Goal: Task Accomplishment & Management: Complete application form

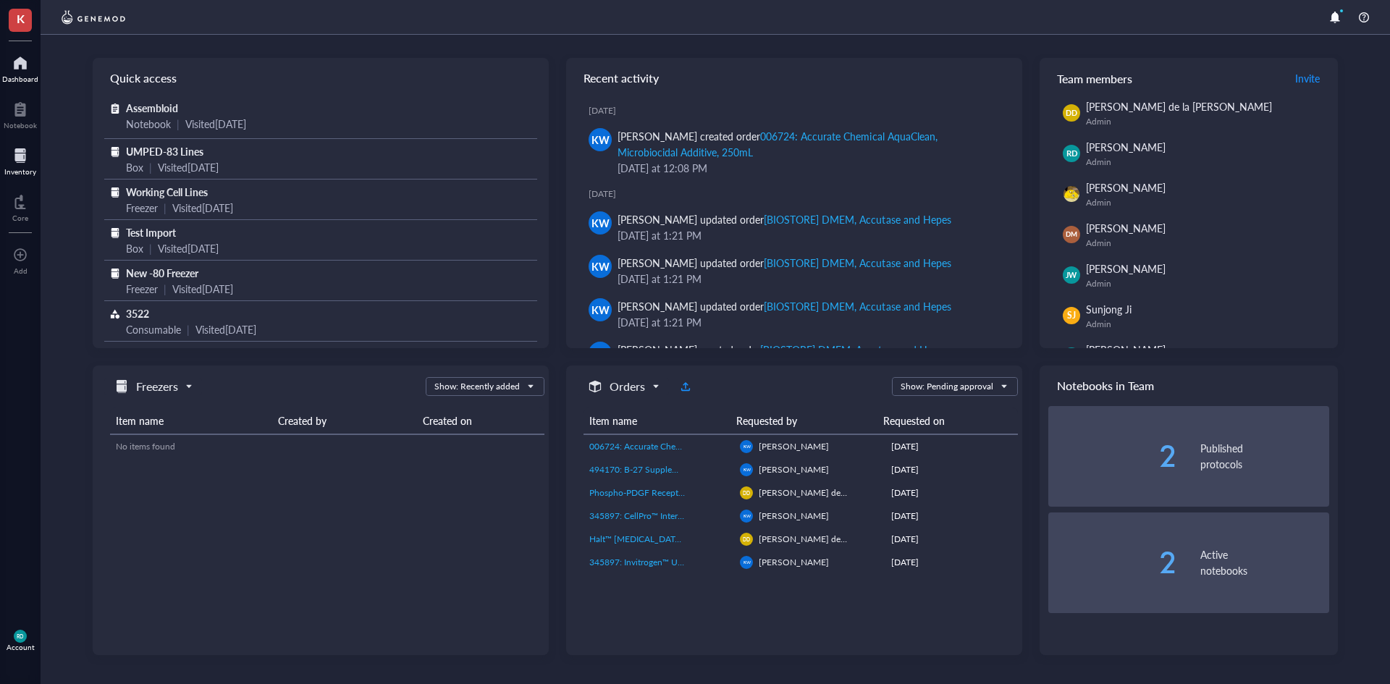
click at [22, 159] on div at bounding box center [20, 155] width 32 height 23
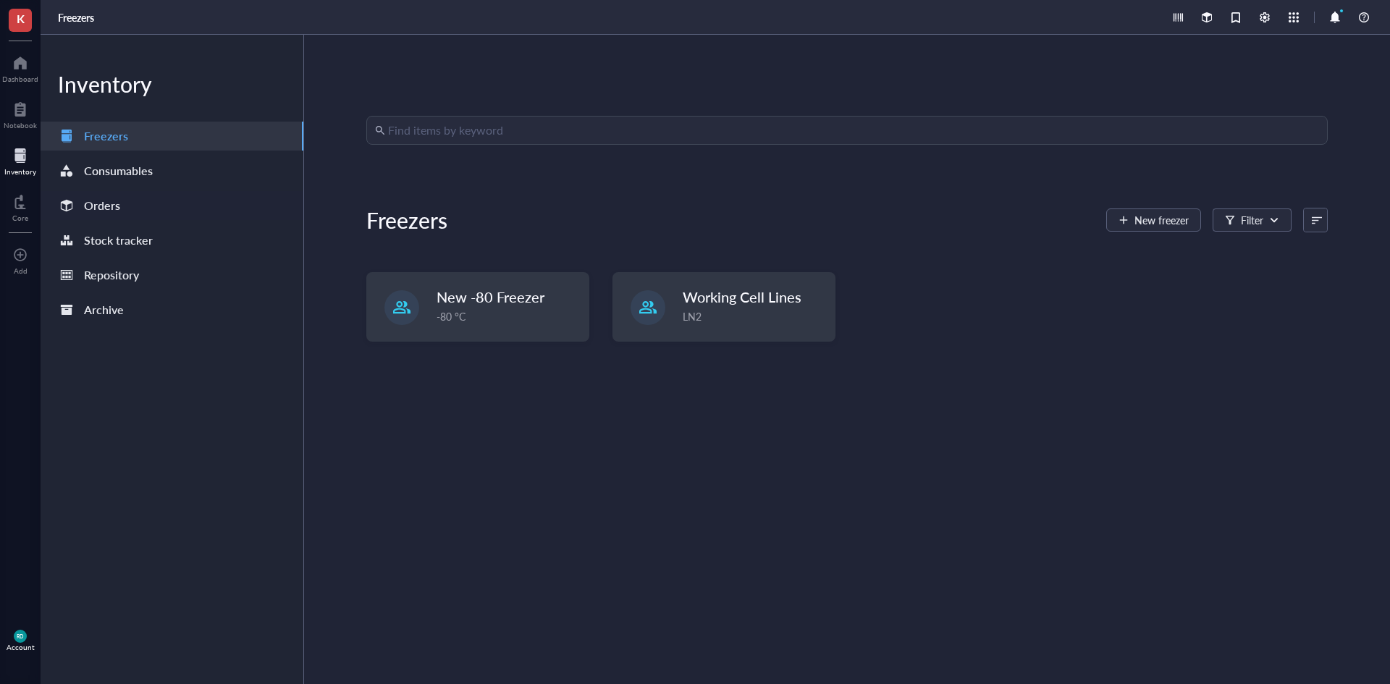
click at [77, 206] on div at bounding box center [66, 205] width 23 height 23
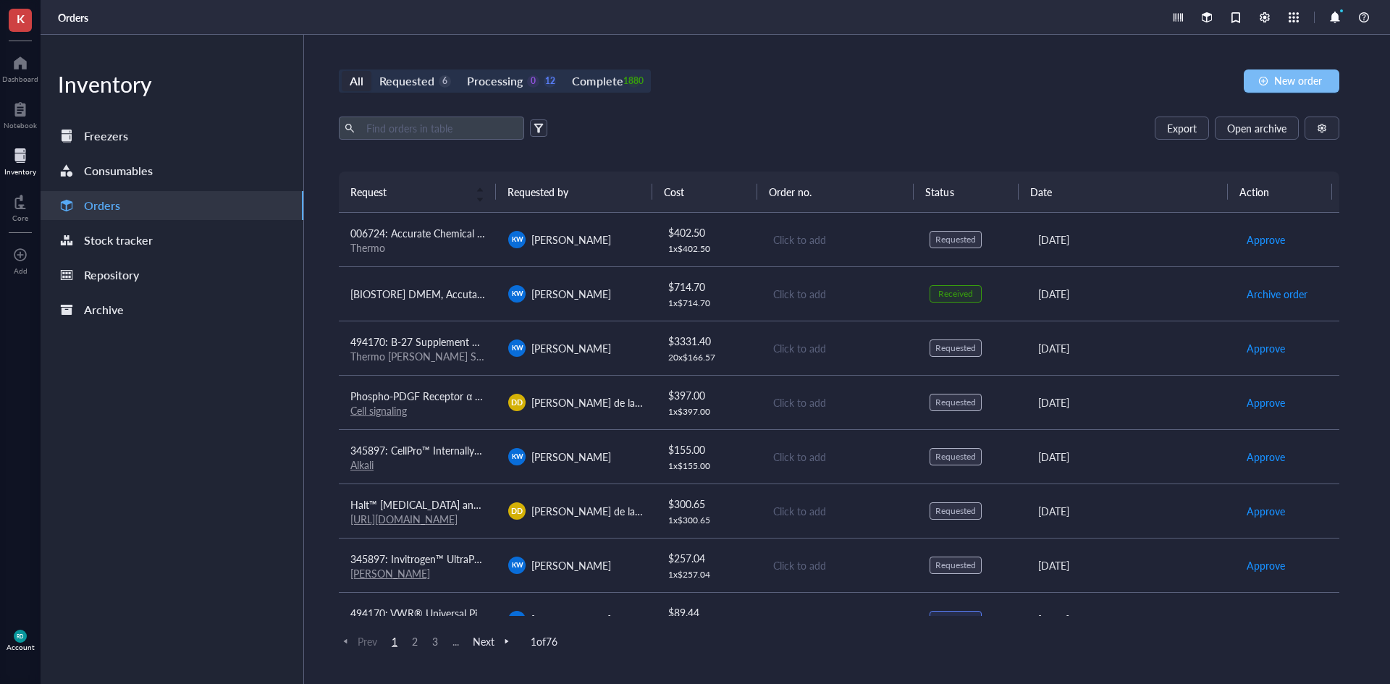
click at [1274, 83] on span "New order" at bounding box center [1298, 81] width 48 height 12
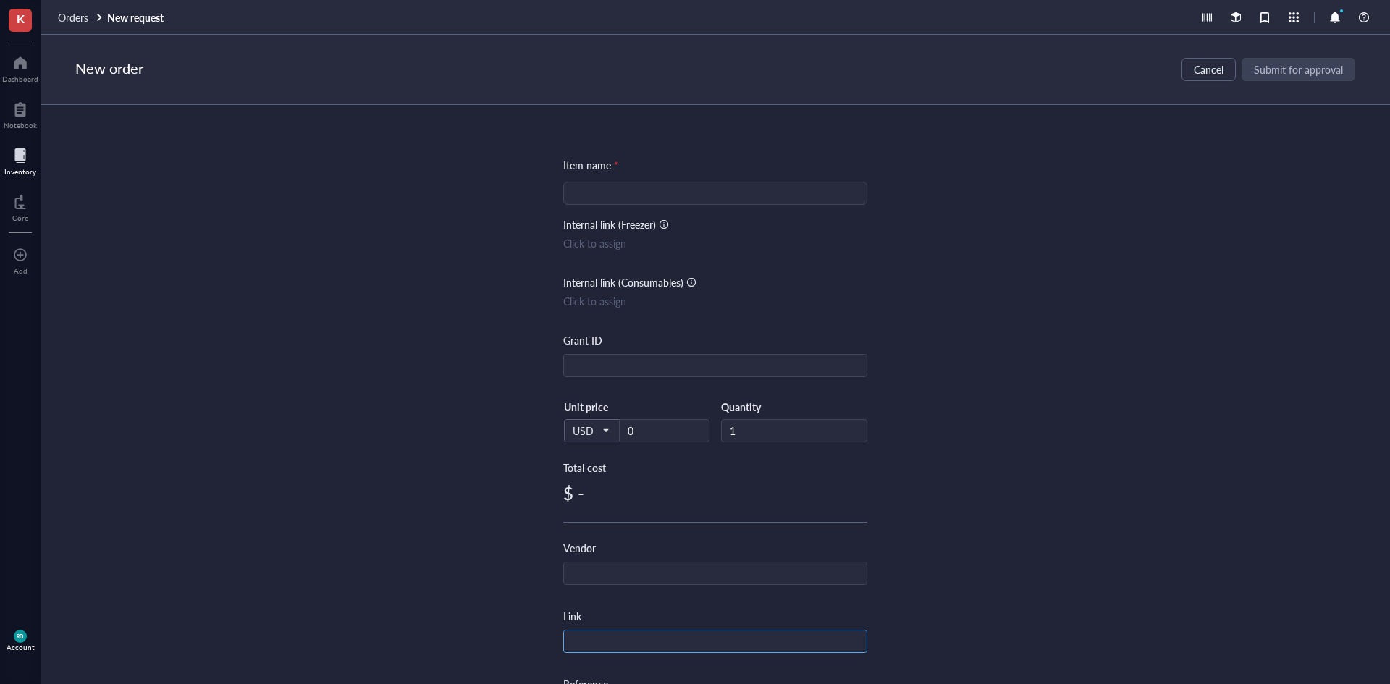
click at [671, 639] on input "text" at bounding box center [715, 641] width 303 height 23
paste input "[URL][DOMAIN_NAME]"
type input "[URL][DOMAIN_NAME]"
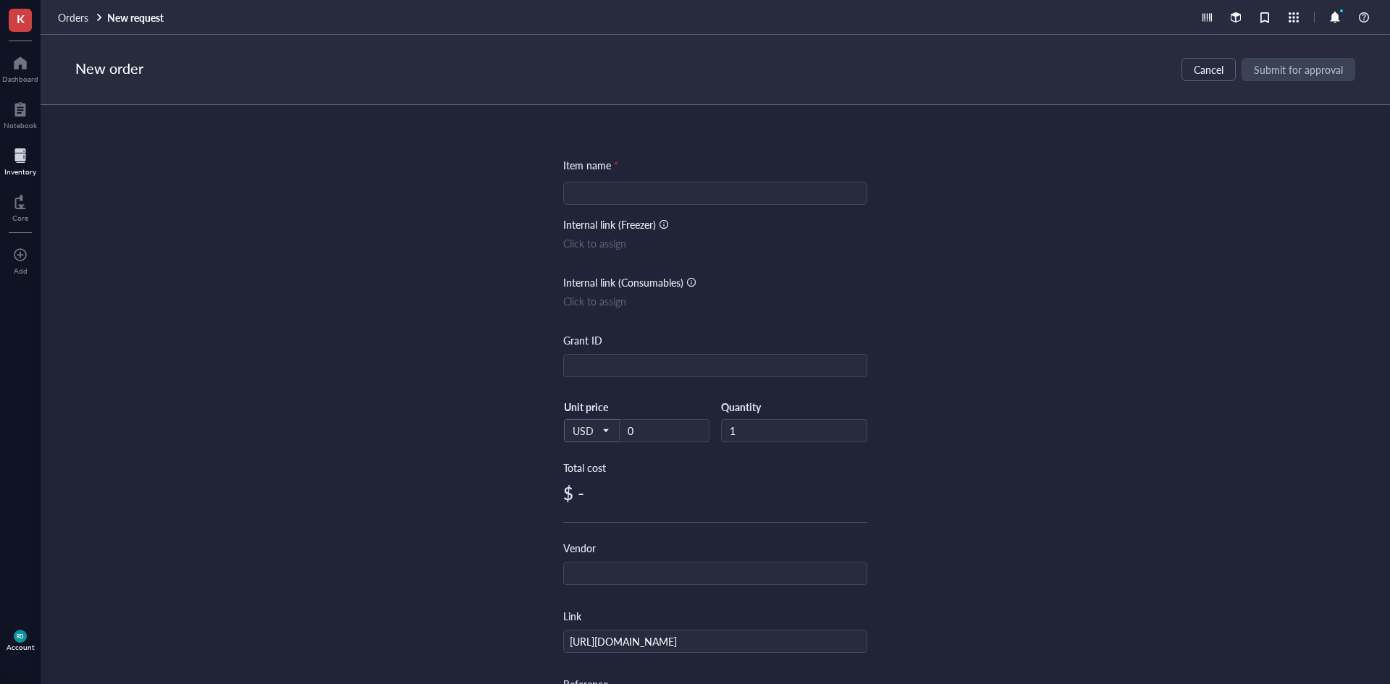
click at [675, 193] on input "search" at bounding box center [715, 193] width 287 height 22
paste input "Phospho-Ret (Tyr905) Antibody #3221"
type input "Phospho-Ret (Tyr905) Antibody #3221"
click at [649, 431] on input "0" at bounding box center [663, 431] width 89 height 22
paste input "357"
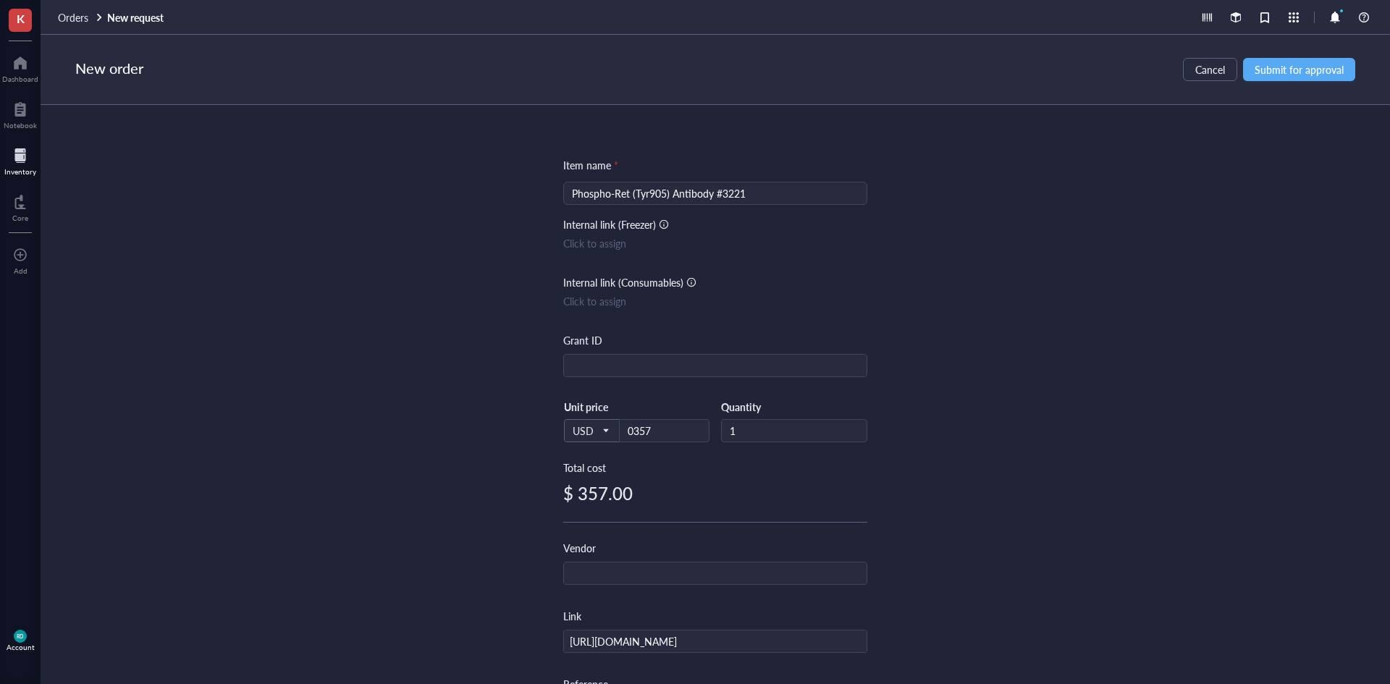
type input "357"
click at [935, 559] on div "Item name * Phospho-Ret (Tyr905) Antibody #3221 Internal link (Freezer) Click t…" at bounding box center [715, 394] width 1349 height 579
click at [781, 577] on input "text" at bounding box center [715, 573] width 303 height 23
type input "CST"
drag, startPoint x: 755, startPoint y: 193, endPoint x: 713, endPoint y: 194, distance: 42.0
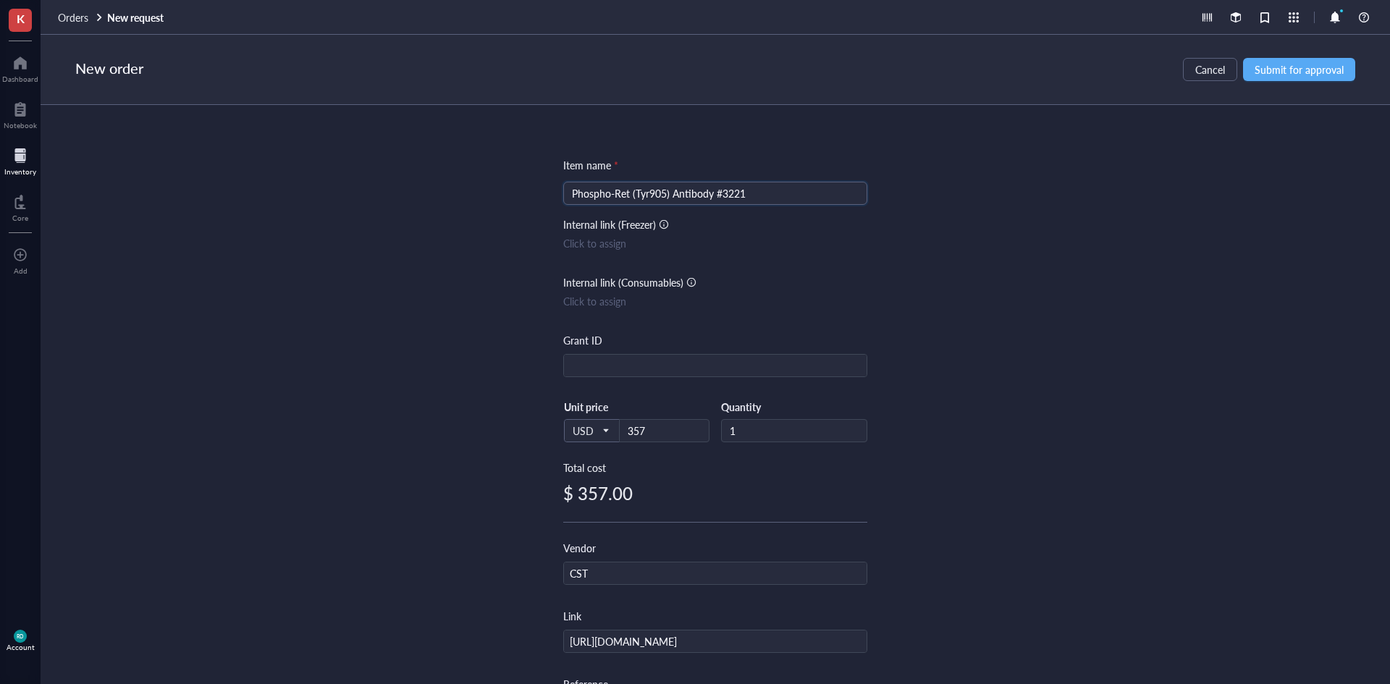
click at [713, 194] on input "Phospho-Ret (Tyr905) Antibody #3221" at bounding box center [715, 193] width 287 height 22
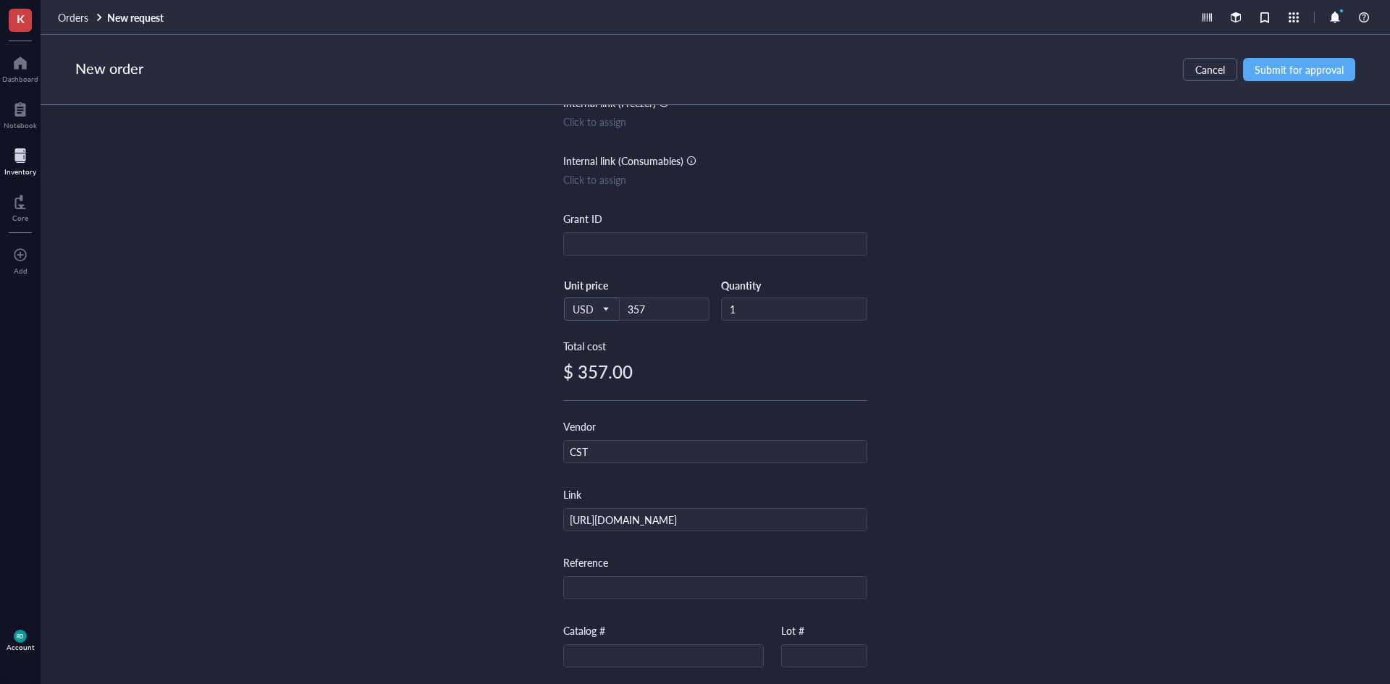
scroll to position [280, 0]
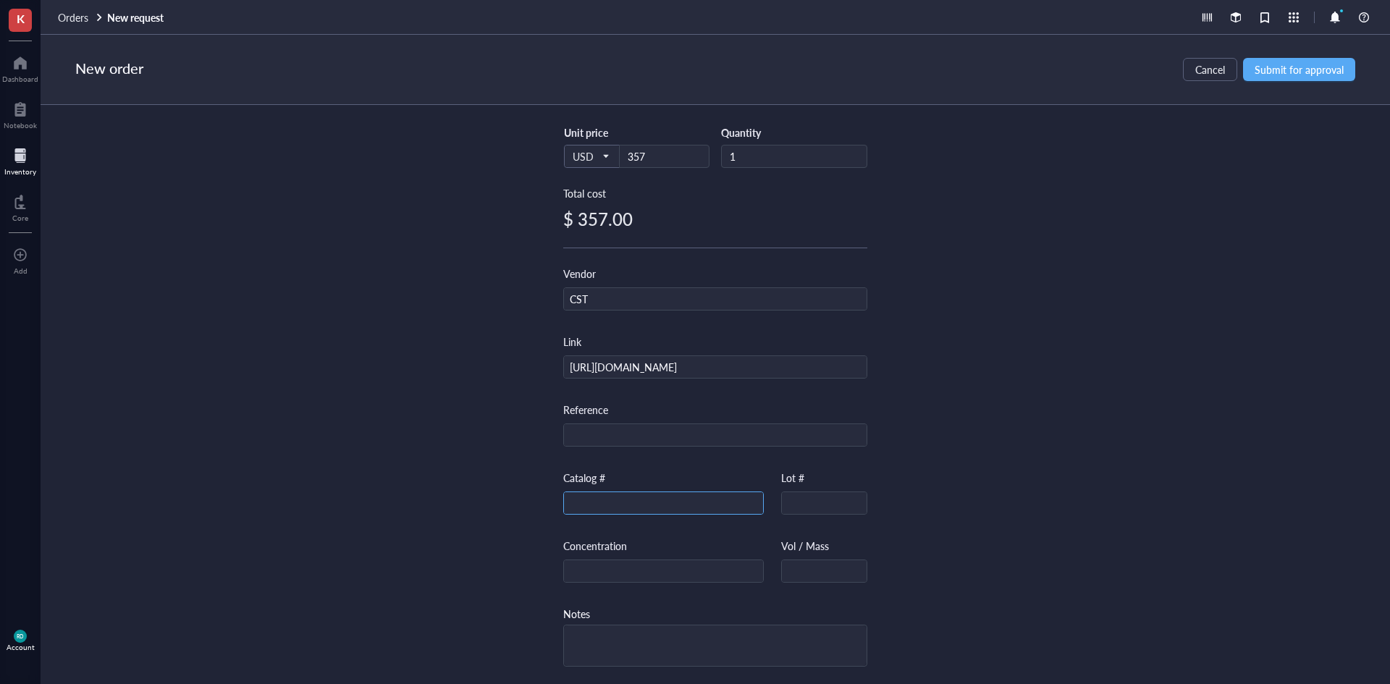
click at [611, 500] on input "text" at bounding box center [663, 503] width 199 height 23
paste input "#3221"
type input "#3221S"
click at [1272, 326] on div "Item name * Phospho-Ret (Tyr905) Antibody #3221 Internal link (Freezer) Click t…" at bounding box center [715, 394] width 1349 height 579
click at [1298, 74] on span "Submit for approval" at bounding box center [1298, 70] width 89 height 12
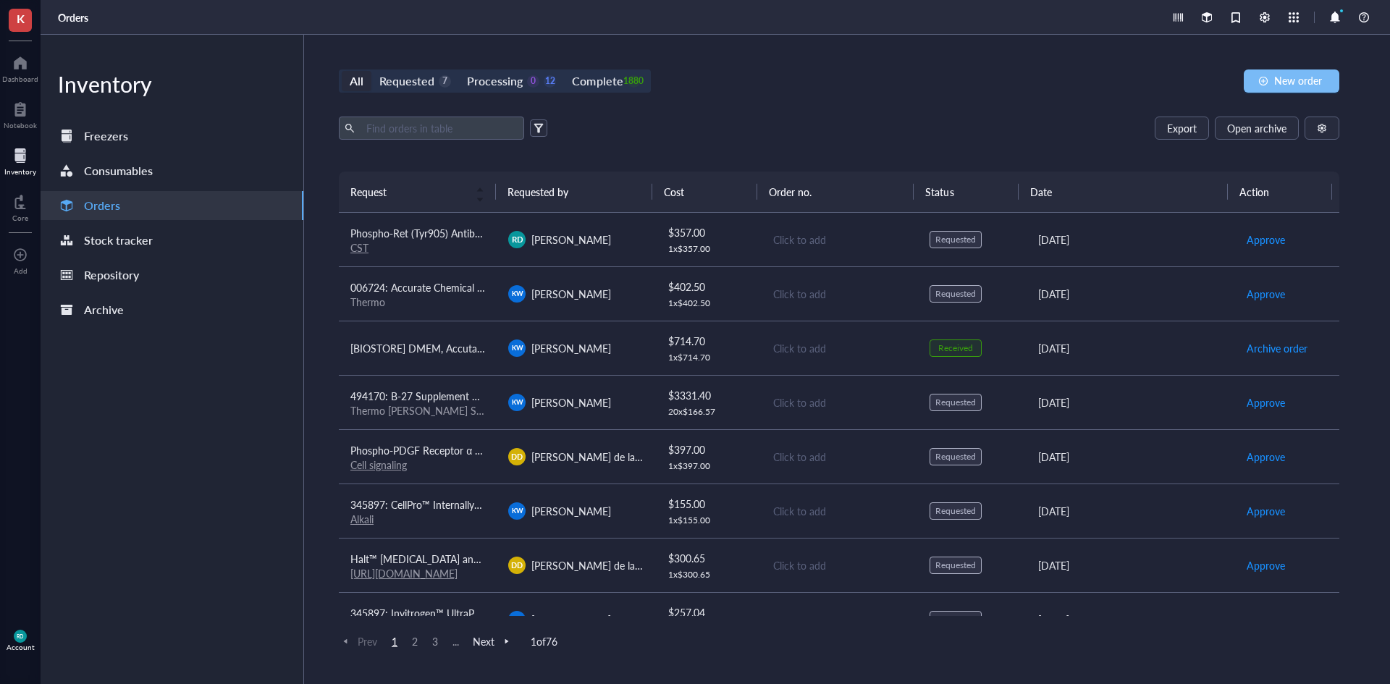
click at [1286, 75] on span "New order" at bounding box center [1298, 81] width 48 height 12
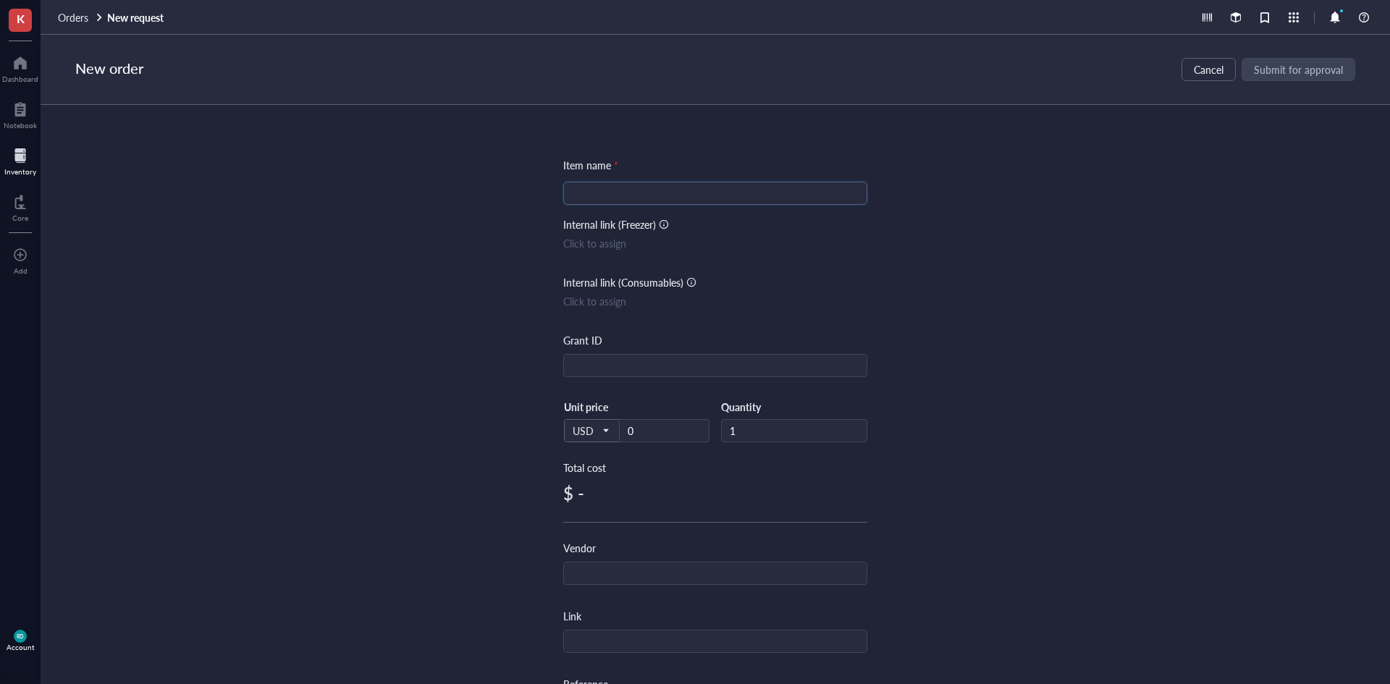
click at [646, 191] on input "search" at bounding box center [715, 193] width 287 height 22
paste input "Phospho-Btk (Tyr223) Antibody #5082"
type input "Phospho-Btk (Tyr223) Antibody #5082"
click at [698, 633] on input "text" at bounding box center [715, 641] width 303 height 23
paste input "[URL][DOMAIN_NAME]"
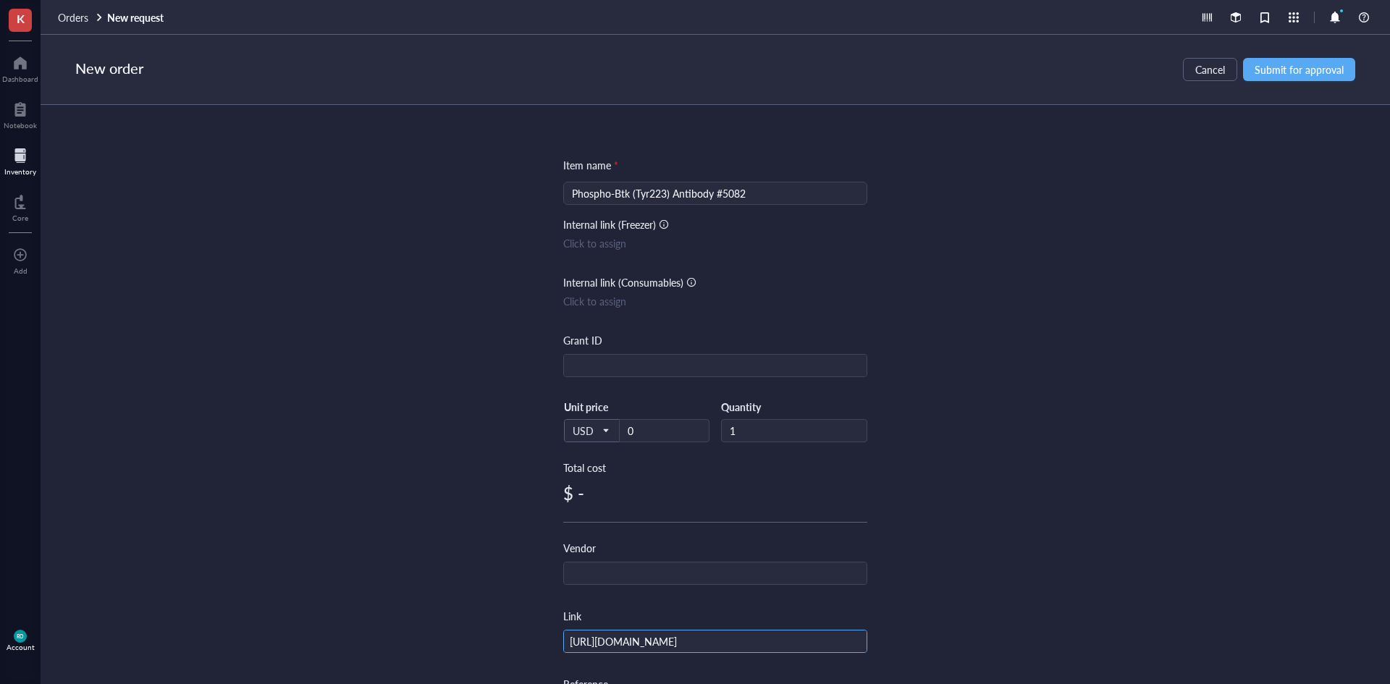
scroll to position [0, 482]
type input "[URL][DOMAIN_NAME]"
click at [651, 578] on input "text" at bounding box center [715, 573] width 303 height 23
type input "CST"
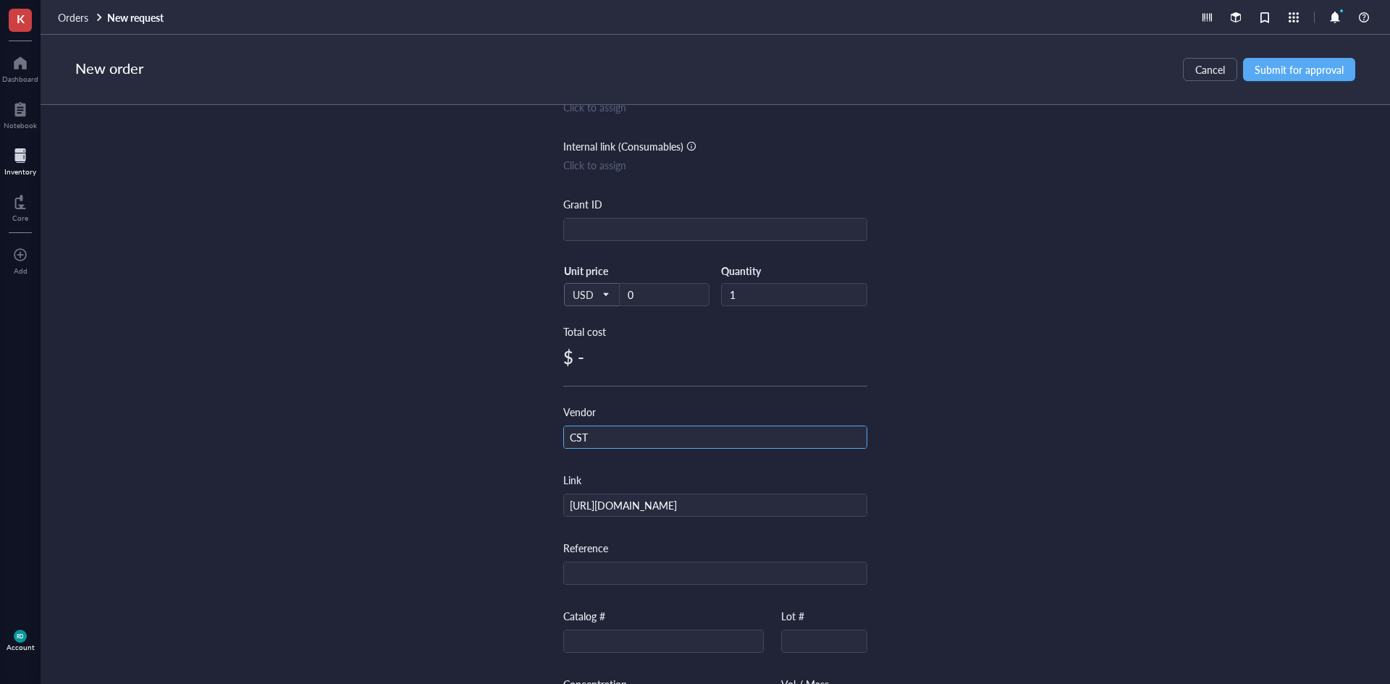
scroll to position [217, 0]
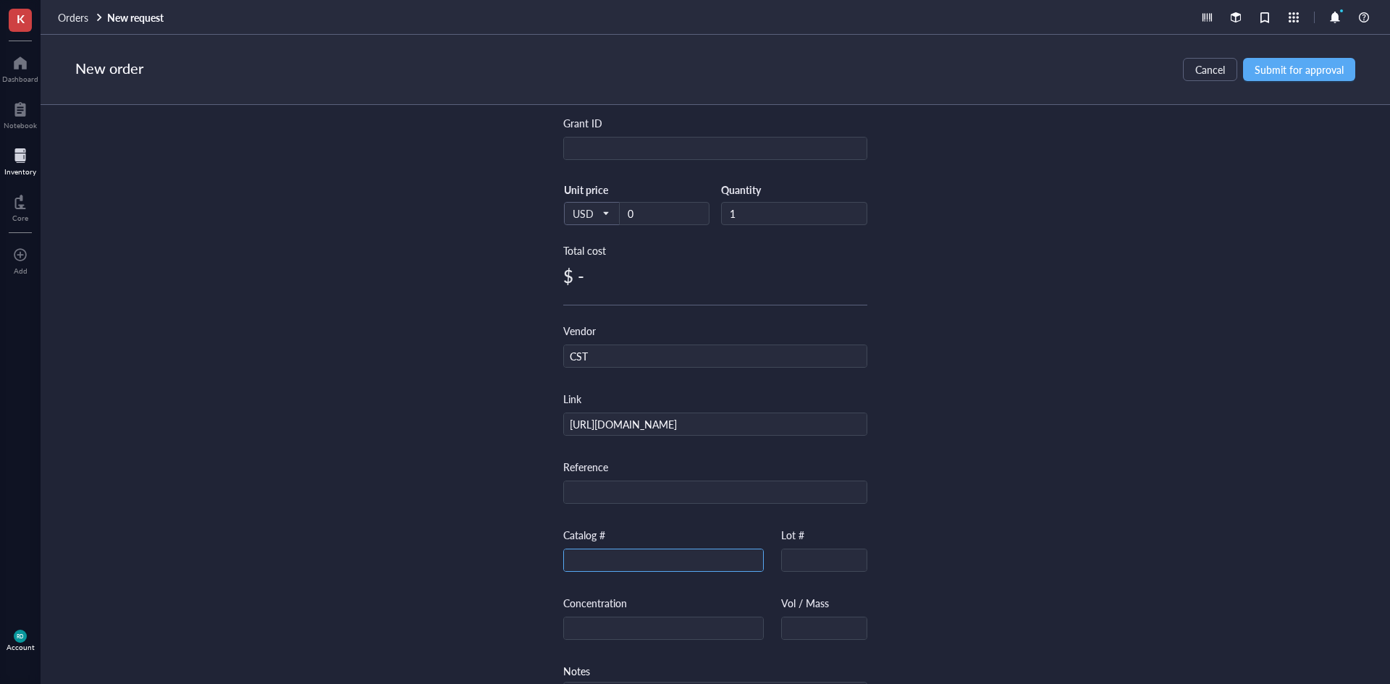
click at [678, 563] on input "text" at bounding box center [663, 560] width 199 height 23
paste input "5082S"
type input "5082S"
click at [1096, 371] on div "Item name * Phospho-Btk (Tyr223) Antibody #5082 Internal link (Freezer) Click t…" at bounding box center [715, 394] width 1349 height 579
click at [641, 210] on input "0" at bounding box center [663, 214] width 89 height 22
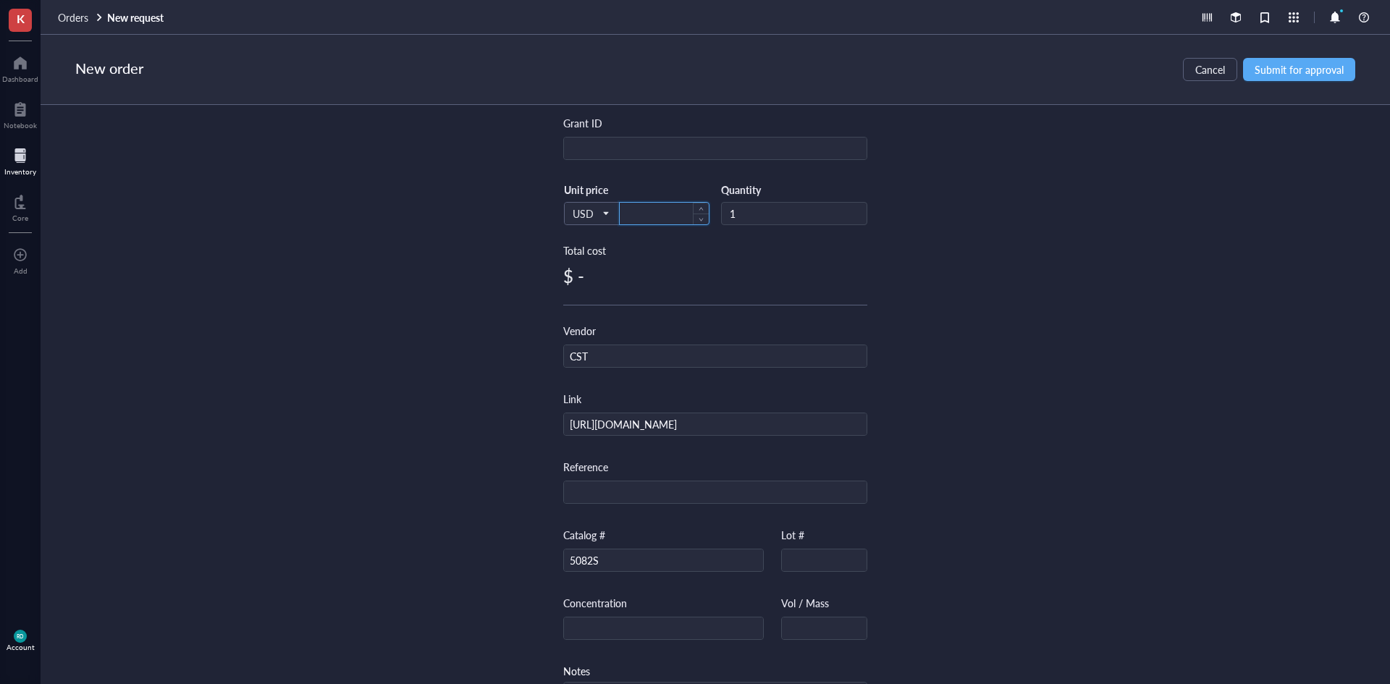
paste input "146"
type input "146"
click at [601, 558] on input "5082S" at bounding box center [663, 560] width 199 height 23
type input "5082T"
click at [1175, 360] on div "Item name * Phospho-Btk (Tyr223) Antibody #5082 Internal link (Freezer) Click t…" at bounding box center [715, 394] width 1349 height 579
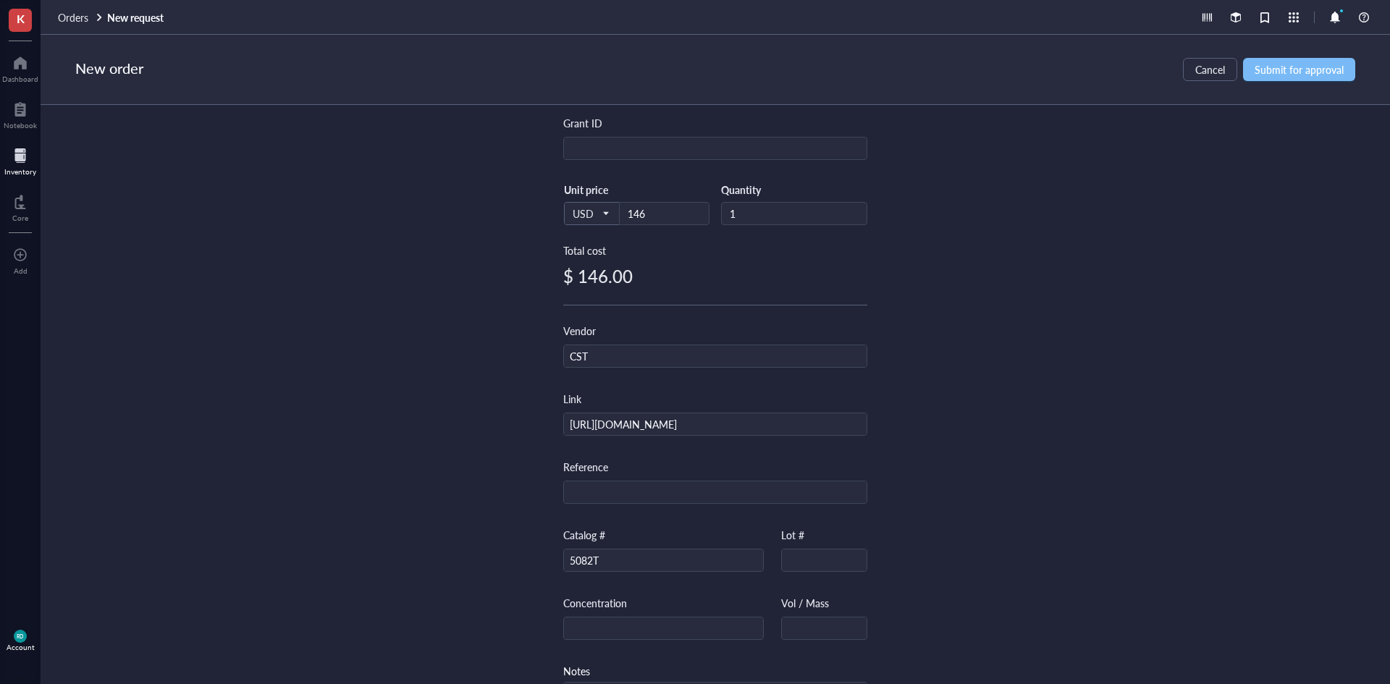
click at [1306, 75] on span "Submit for approval" at bounding box center [1298, 70] width 89 height 12
